Goal: Check status

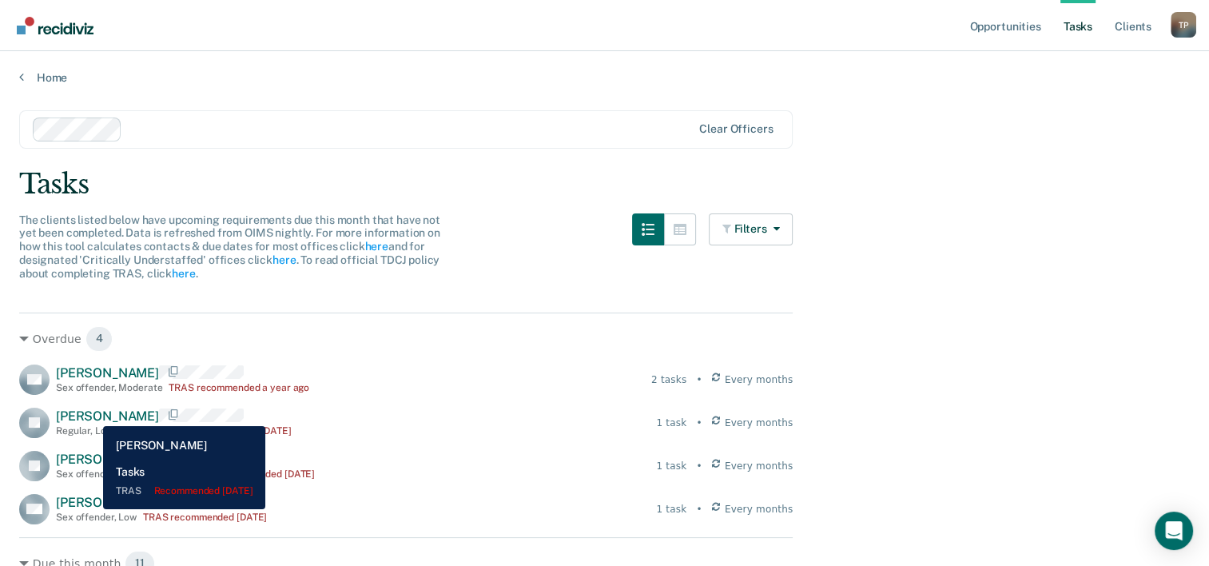
click at [91, 414] on span "John Reese" at bounding box center [107, 415] width 103 height 15
